Goal: Task Accomplishment & Management: Use online tool/utility

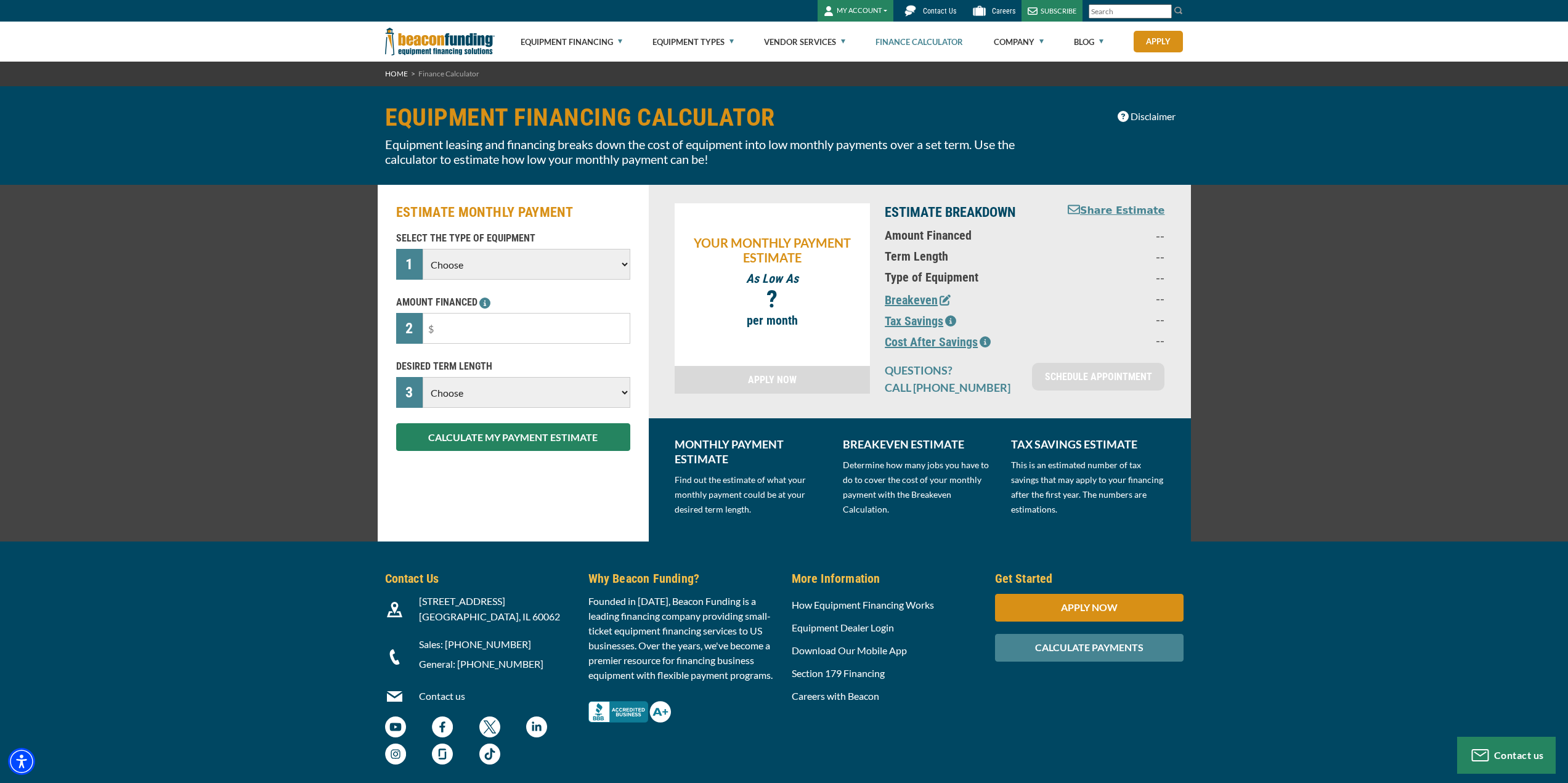
click at [455, 269] on select "Choose Backhoe Boom/Bucket Truck Chipper Commercial Mower Crane DTG/DTF Printin…" at bounding box center [526, 264] width 207 height 31
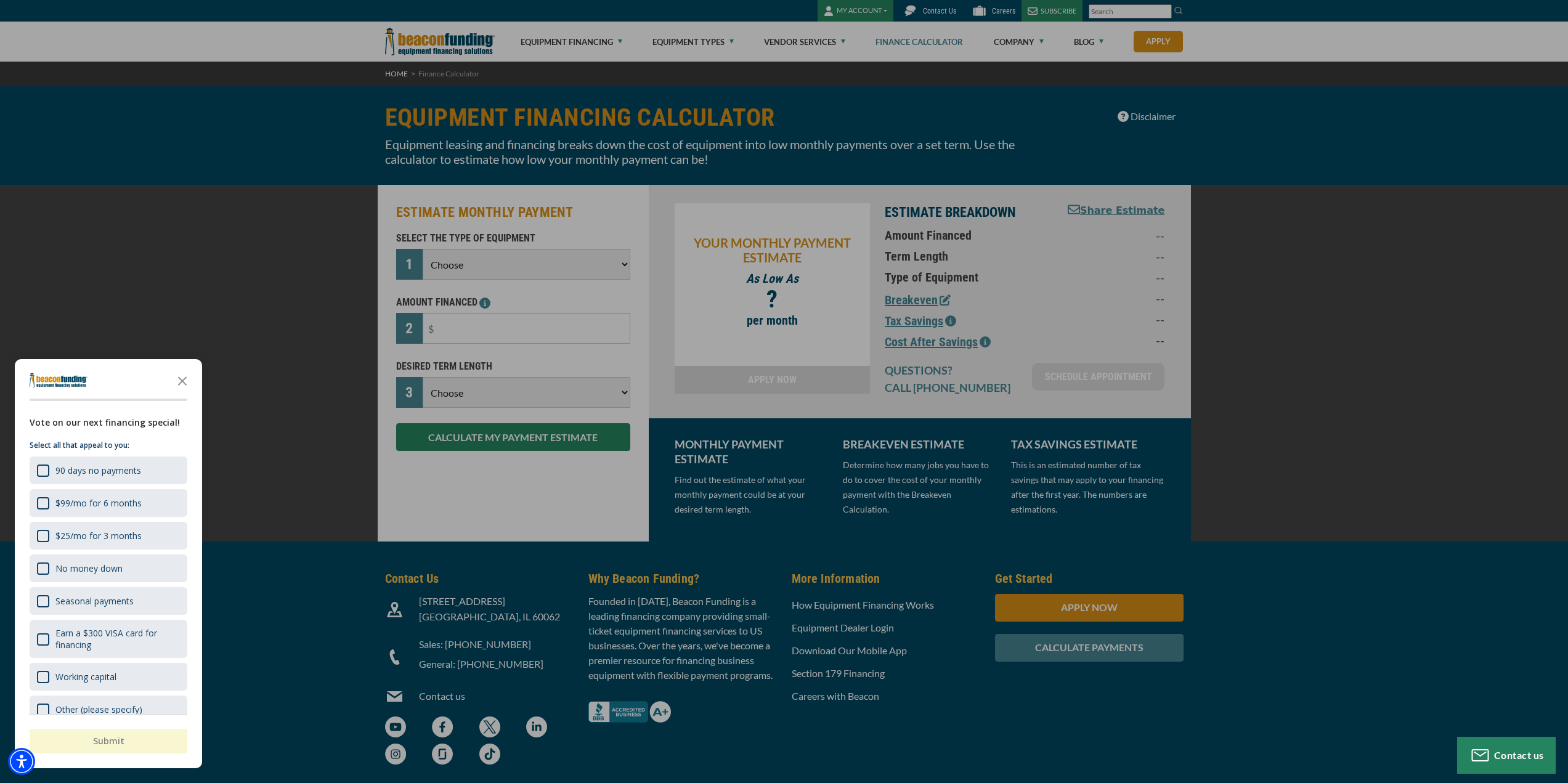
select select "13"
click at [422, 249] on select "Choose Backhoe Boom/Bucket Truck Chipper Commercial Mower Crane DTG/DTF Printin…" at bounding box center [526, 264] width 207 height 31
click at [455, 334] on div "button" at bounding box center [784, 391] width 1568 height 783
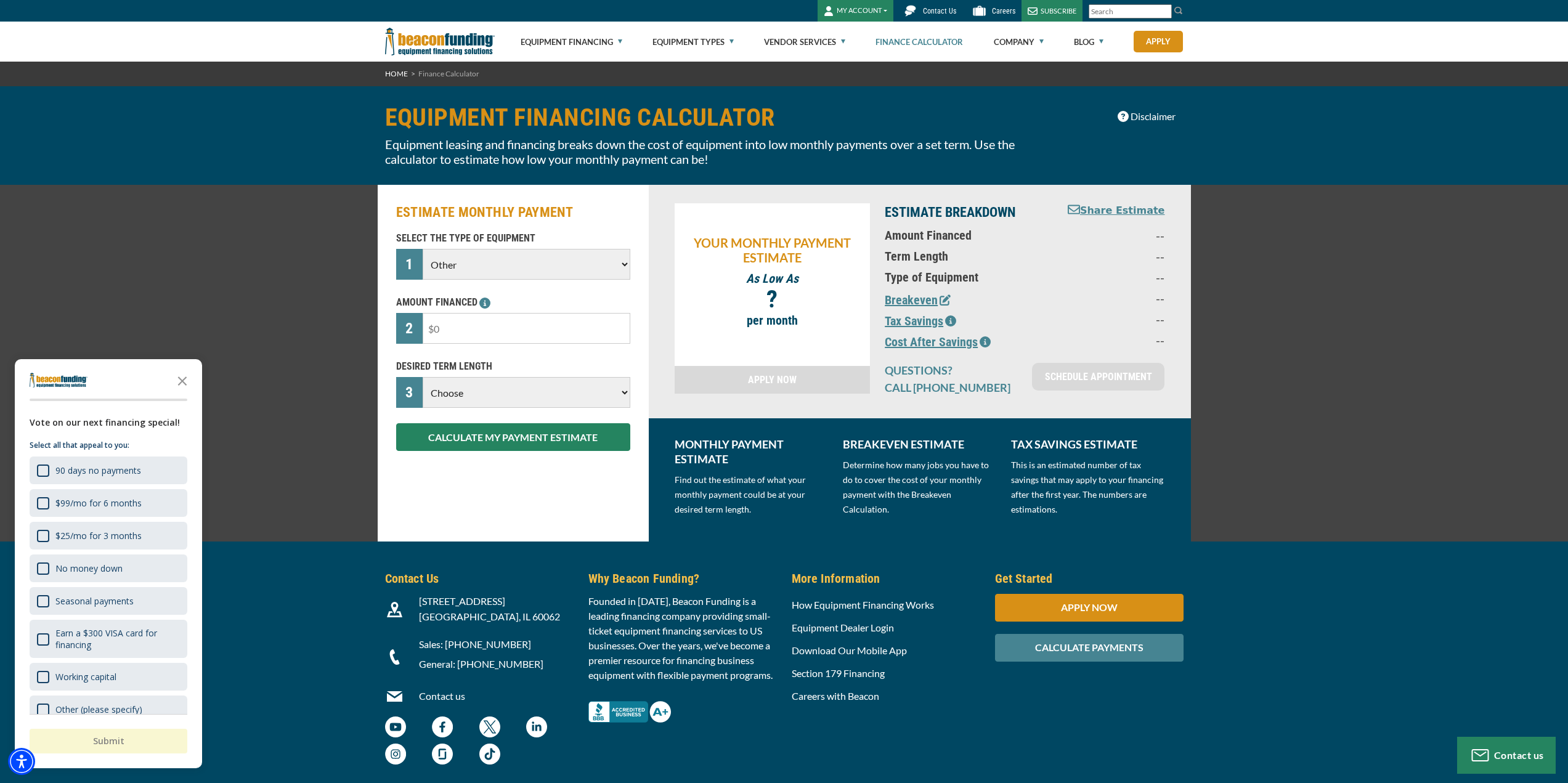
click at [455, 334] on input "text" at bounding box center [526, 328] width 207 height 31
click at [335, 388] on div "ESTIMATE MONTHLY PAYMENT SELECT THE TYPE OF EQUIPMENT 1 Choose Backhoe Boom/Buc…" at bounding box center [784, 362] width 1568 height 356
click at [478, 336] on input "$834,212" at bounding box center [526, 328] width 207 height 31
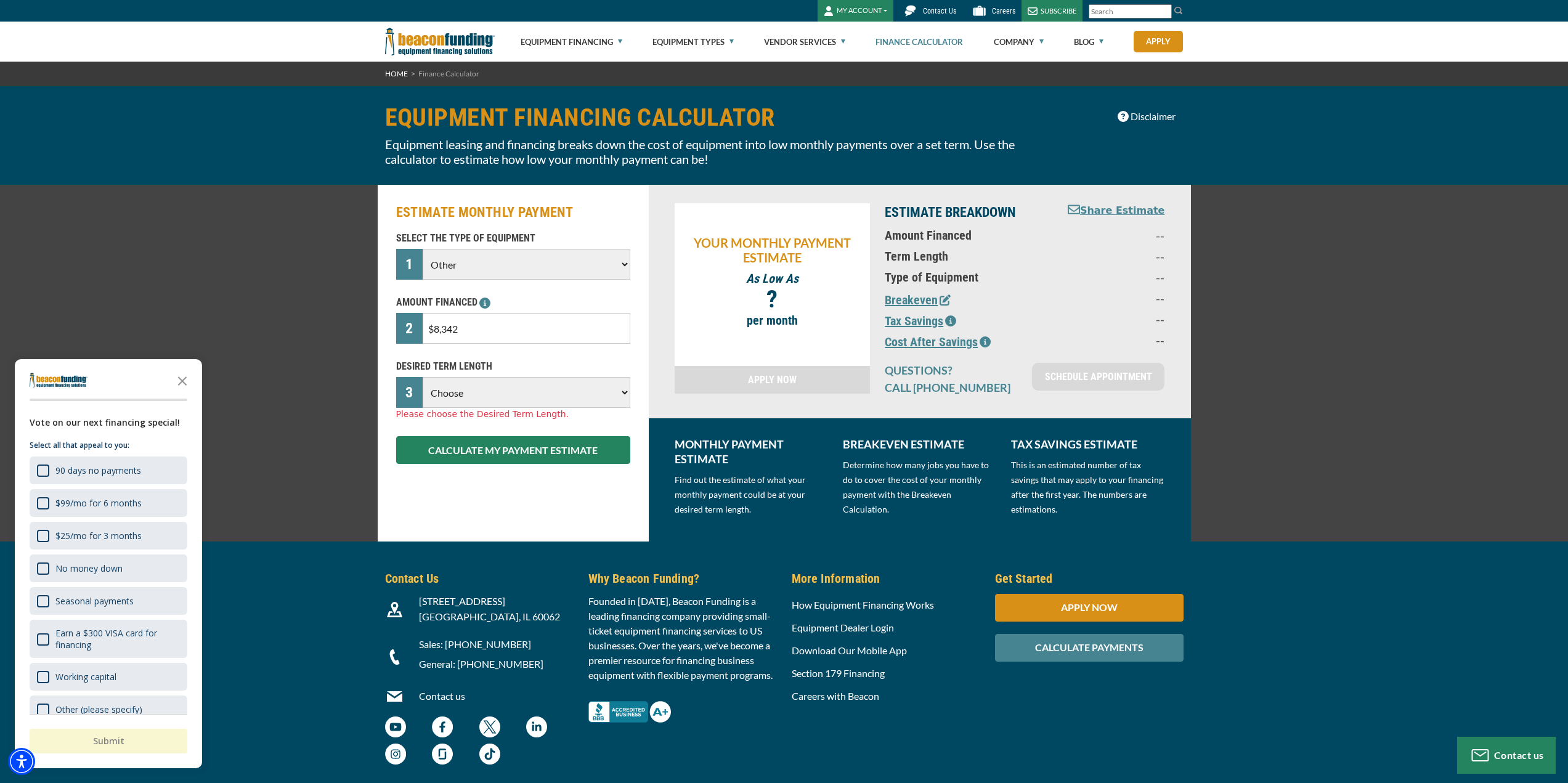
type input "$83,422"
click at [307, 385] on div "ESTIMATE MONTHLY PAYMENT SELECT THE TYPE OF EQUIPMENT 1 Choose Backhoe Boom/Buc…" at bounding box center [784, 362] width 1568 height 356
click at [444, 398] on select "Choose 36 Months 48 Months 60 Months" at bounding box center [526, 393] width 207 height 31
select select "60"
click at [422, 377] on select "Choose 36 Months 48 Months 60 Months" at bounding box center [526, 393] width 207 height 31
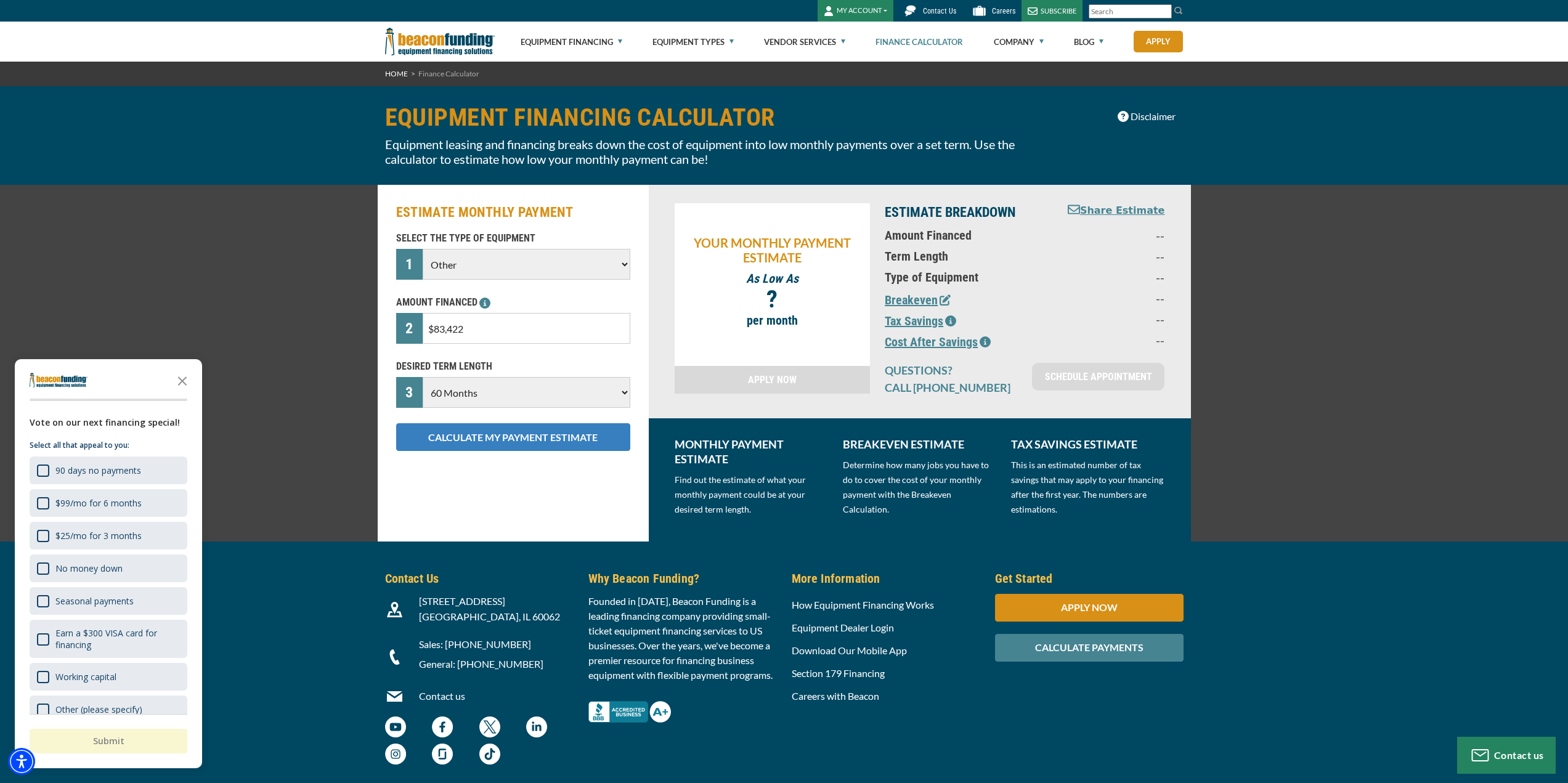
click at [454, 445] on button "CALCULATE MY PAYMENT ESTIMATE" at bounding box center [513, 437] width 234 height 28
